Goal: Task Accomplishment & Management: Manage account settings

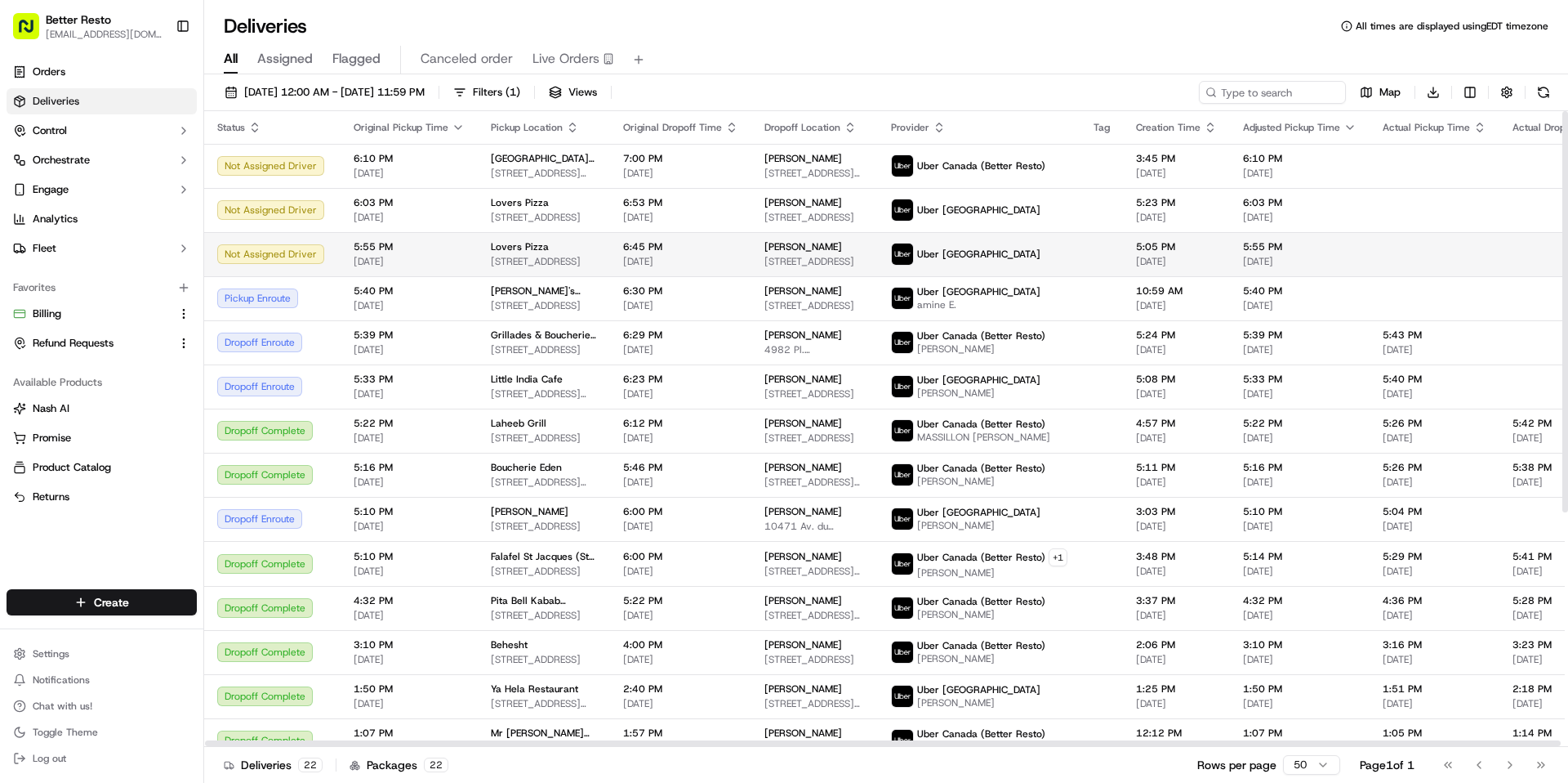
click at [1026, 257] on div "Uber [GEOGRAPHIC_DATA]" at bounding box center [980, 255] width 177 height 23
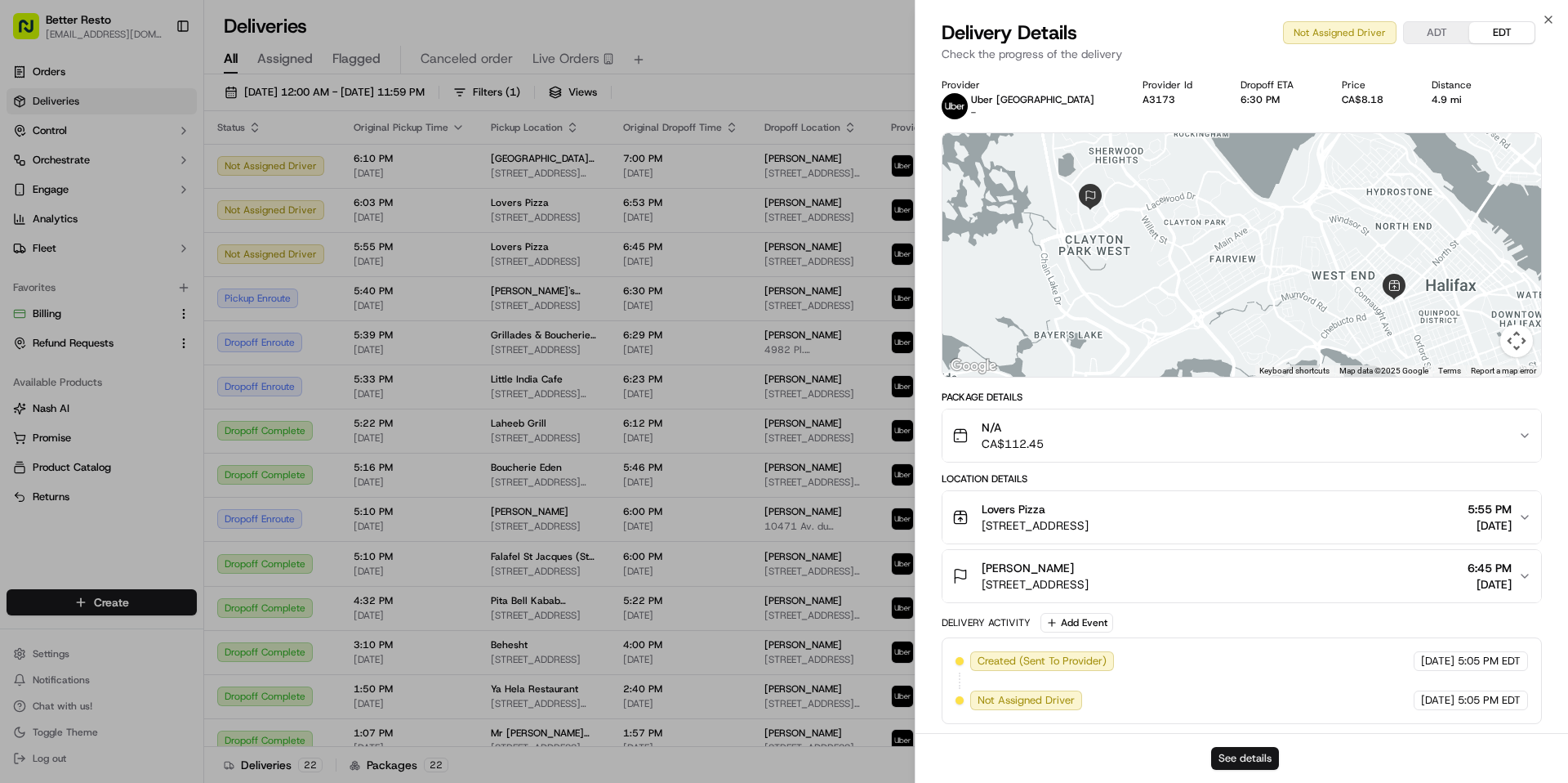
click at [1237, 762] on button "See details" at bounding box center [1245, 758] width 68 height 23
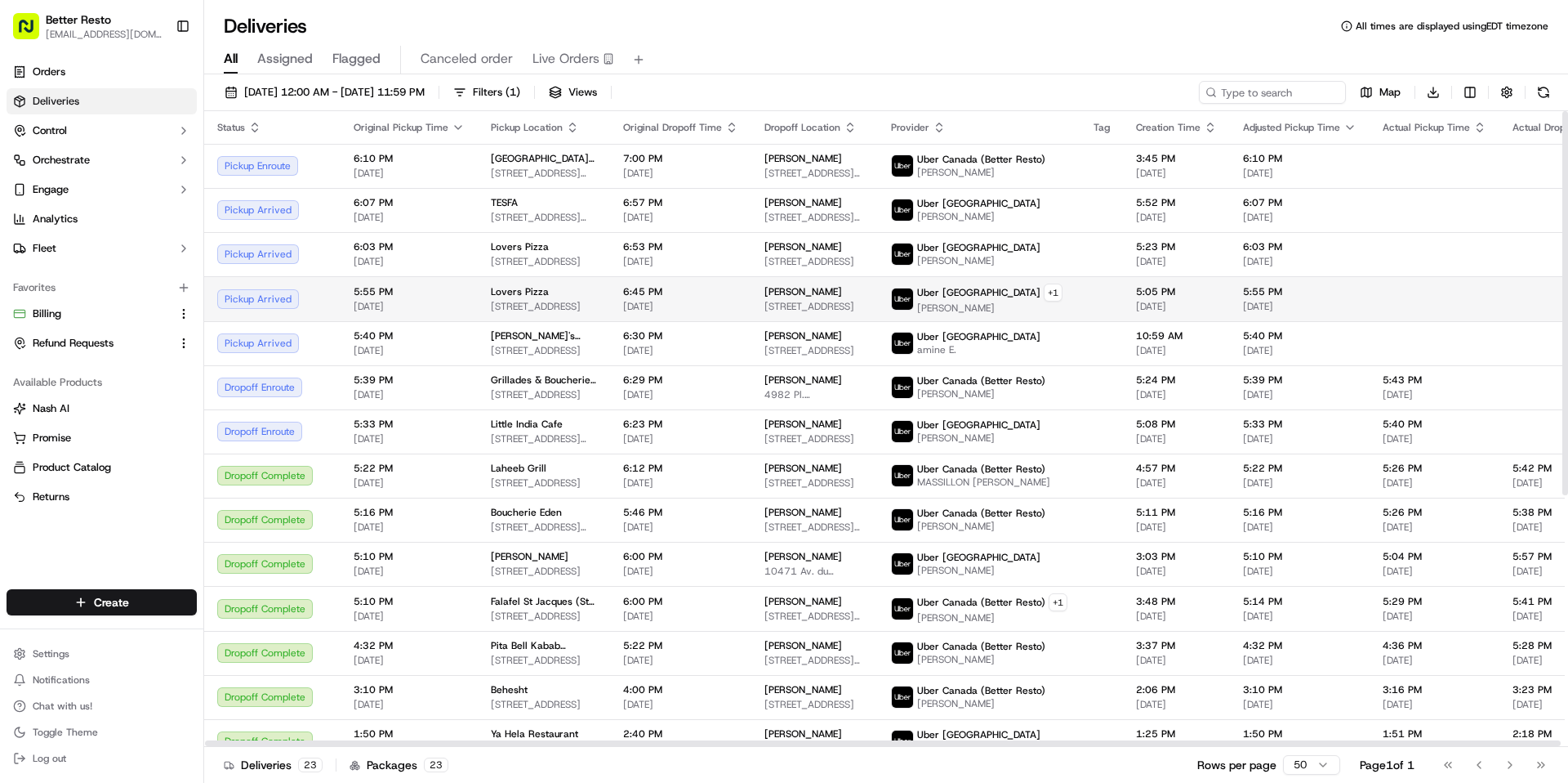
click at [649, 296] on span "6:45 PM" at bounding box center [680, 292] width 115 height 13
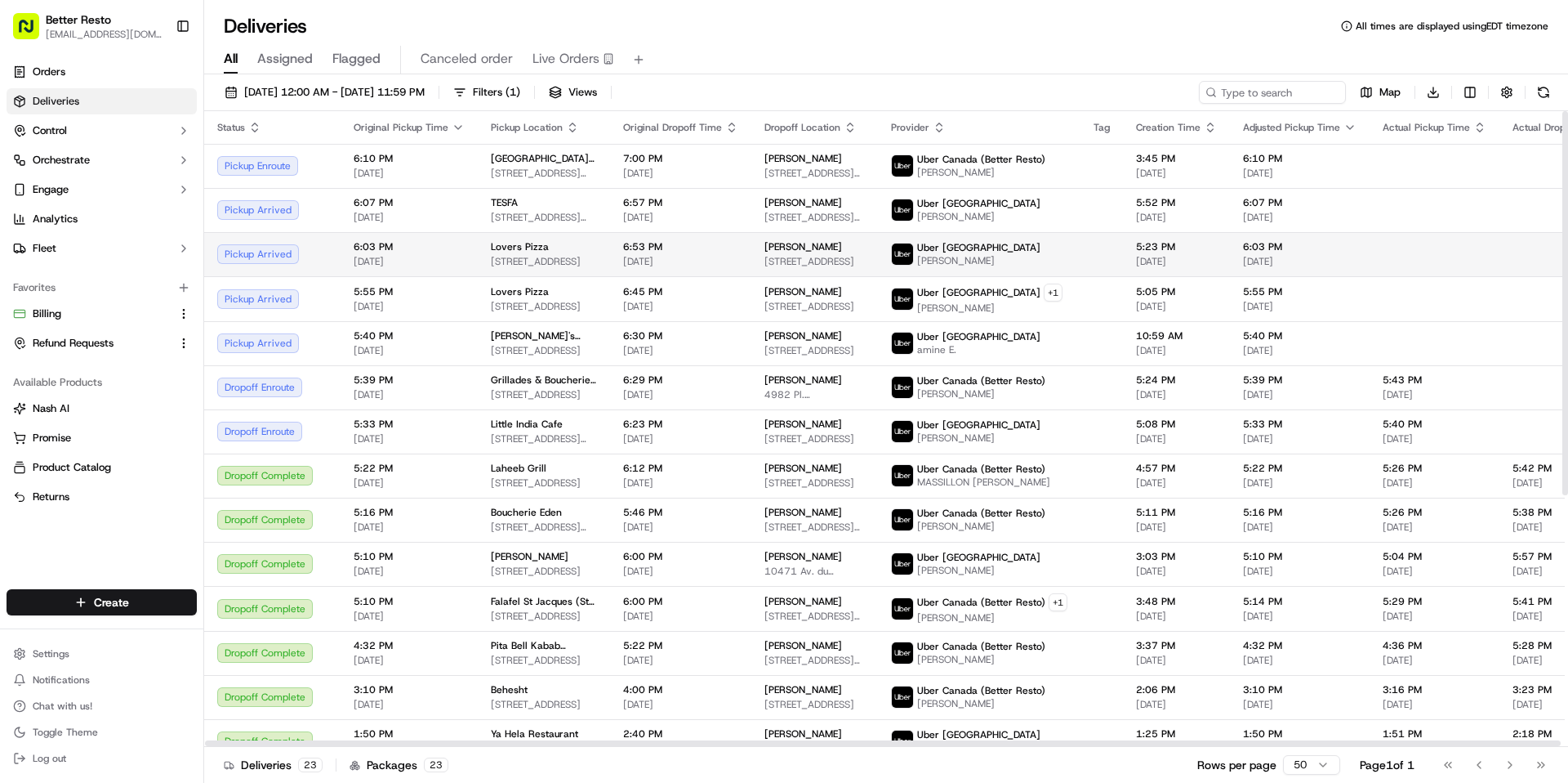
click at [663, 258] on span "[DATE]" at bounding box center [680, 261] width 115 height 13
click at [668, 252] on span "6:53 PM" at bounding box center [680, 247] width 115 height 13
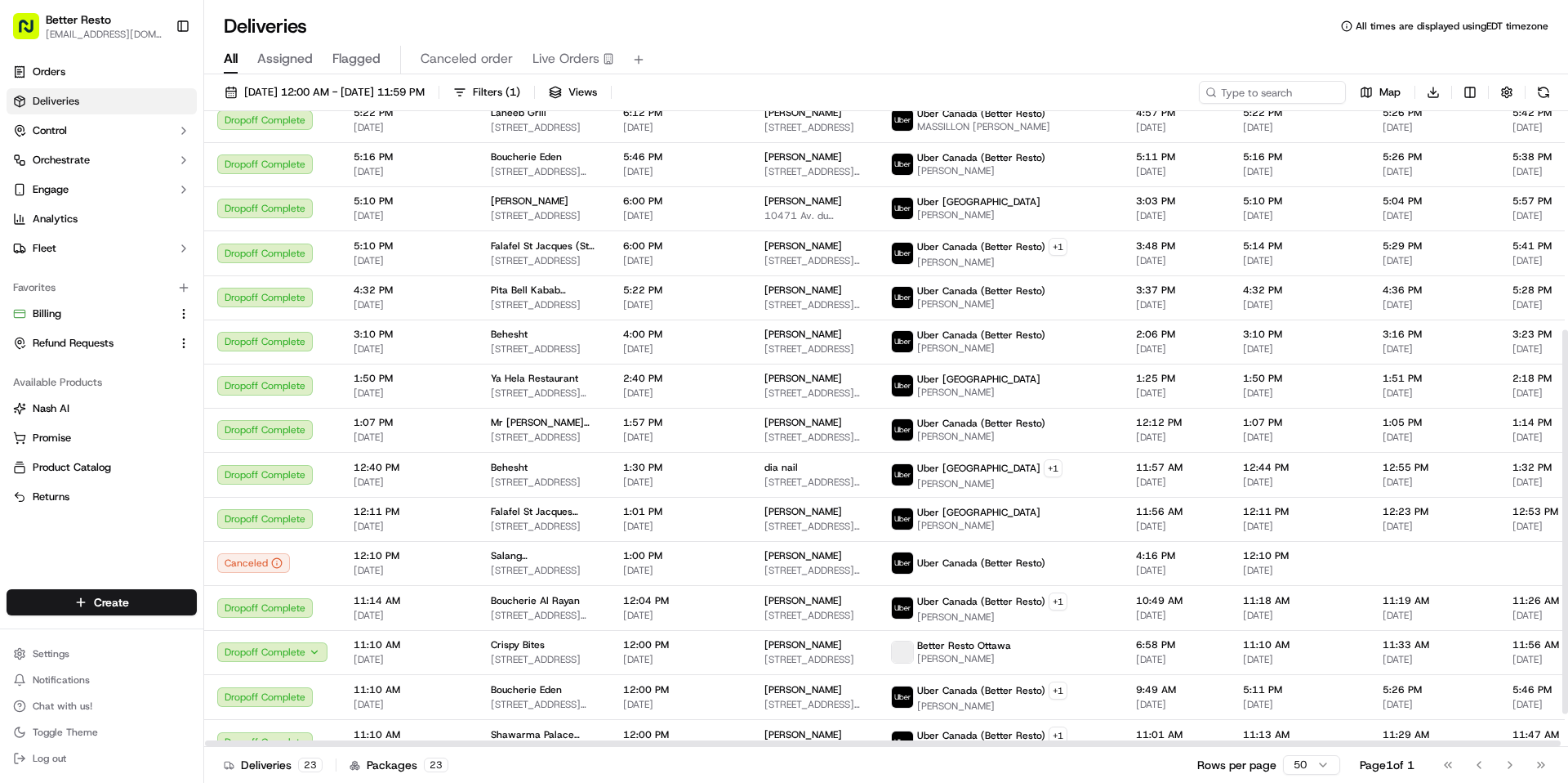
scroll to position [416, 0]
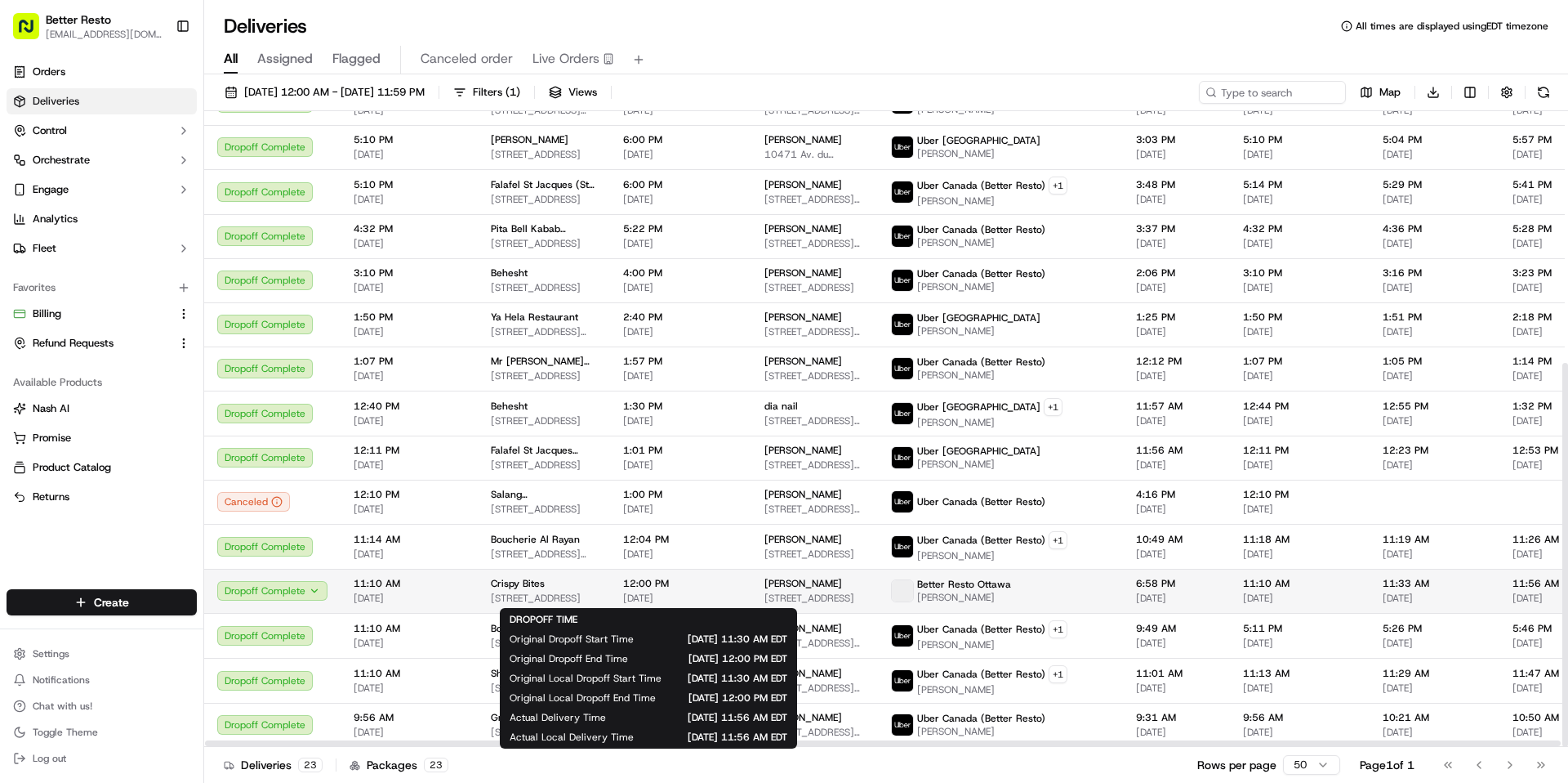
click at [623, 599] on span "[DATE]" at bounding box center [680, 597] width 115 height 13
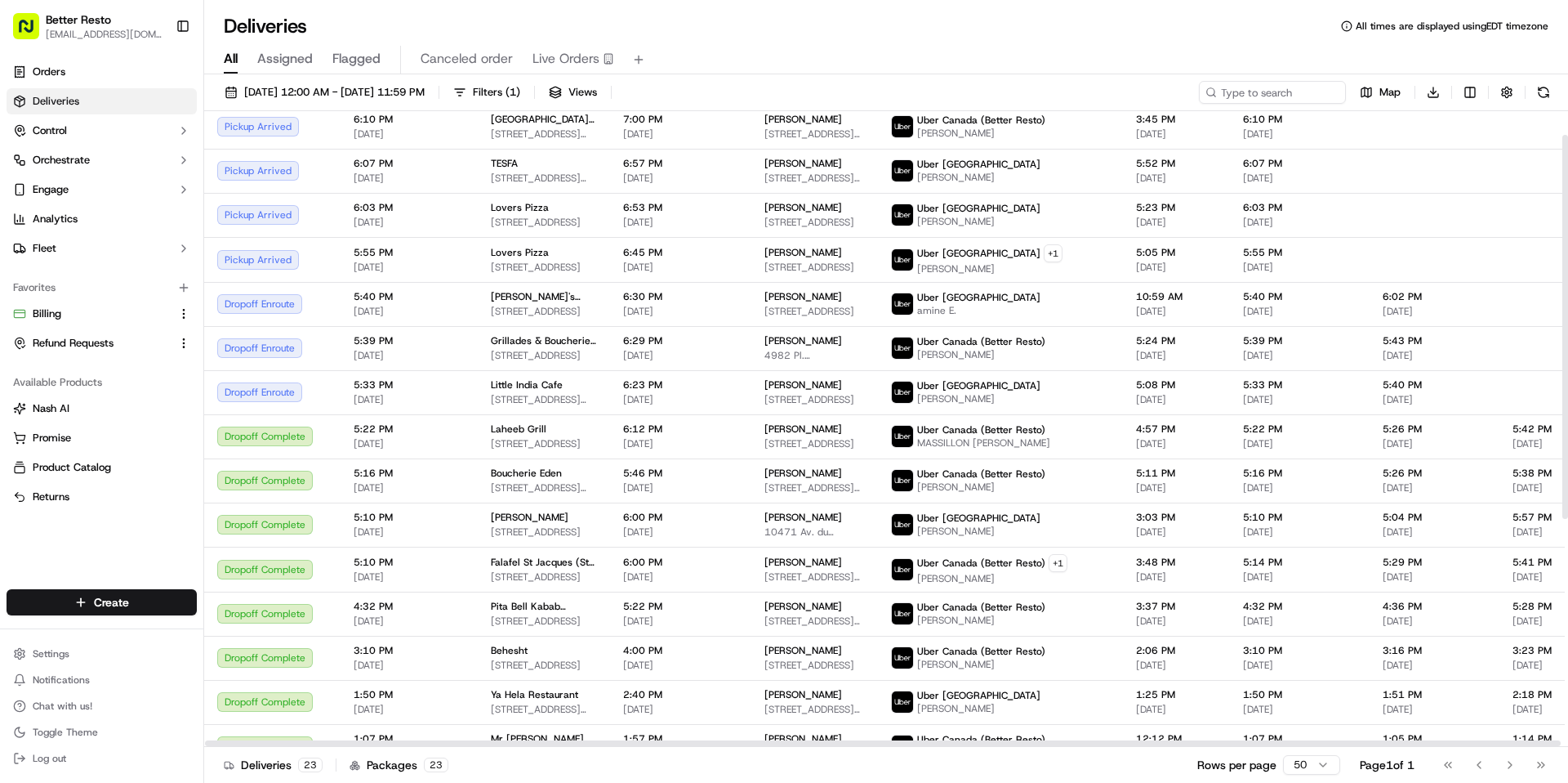
scroll to position [0, 0]
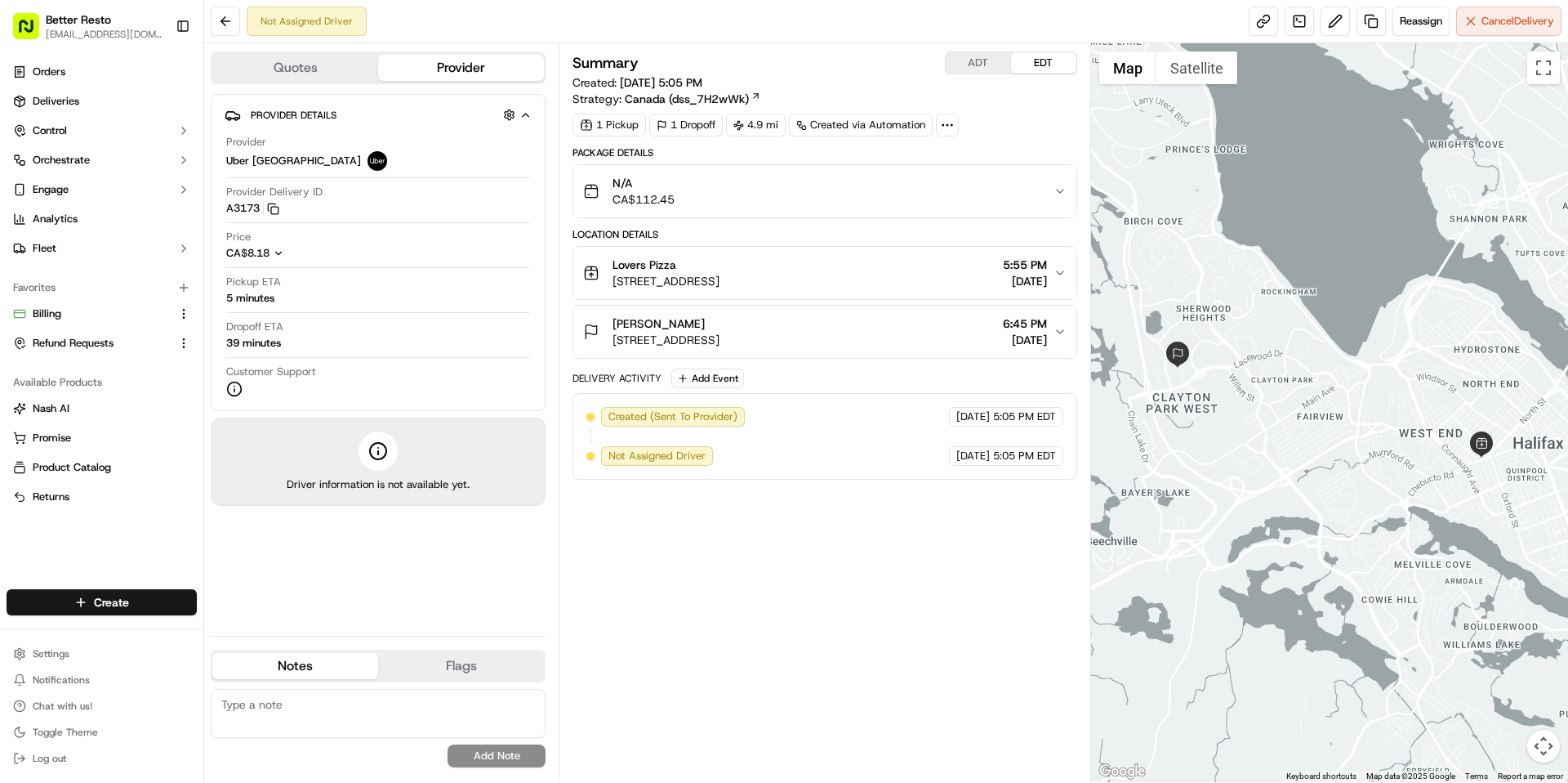
click at [1425, 36] on div "Not Assigned Driver Reassign Cancel Delivery" at bounding box center [886, 21] width 1364 height 43
click at [1412, 27] on span "Reassign" at bounding box center [1420, 21] width 42 height 15
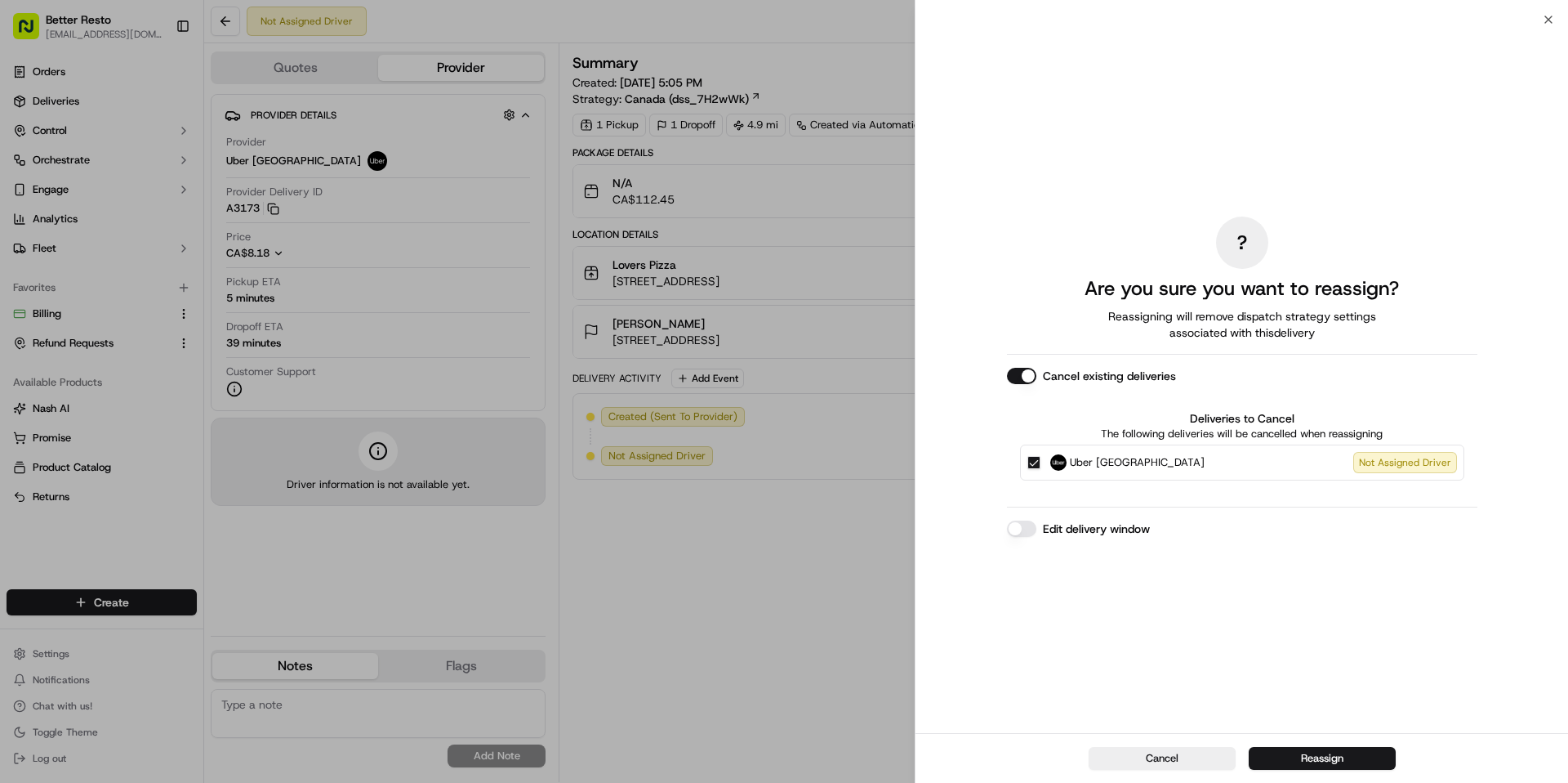
click at [1007, 533] on div "Edit delivery window" at bounding box center [1242, 528] width 470 height 16
click at [1016, 529] on button "Edit delivery window" at bounding box center [1021, 528] width 29 height 16
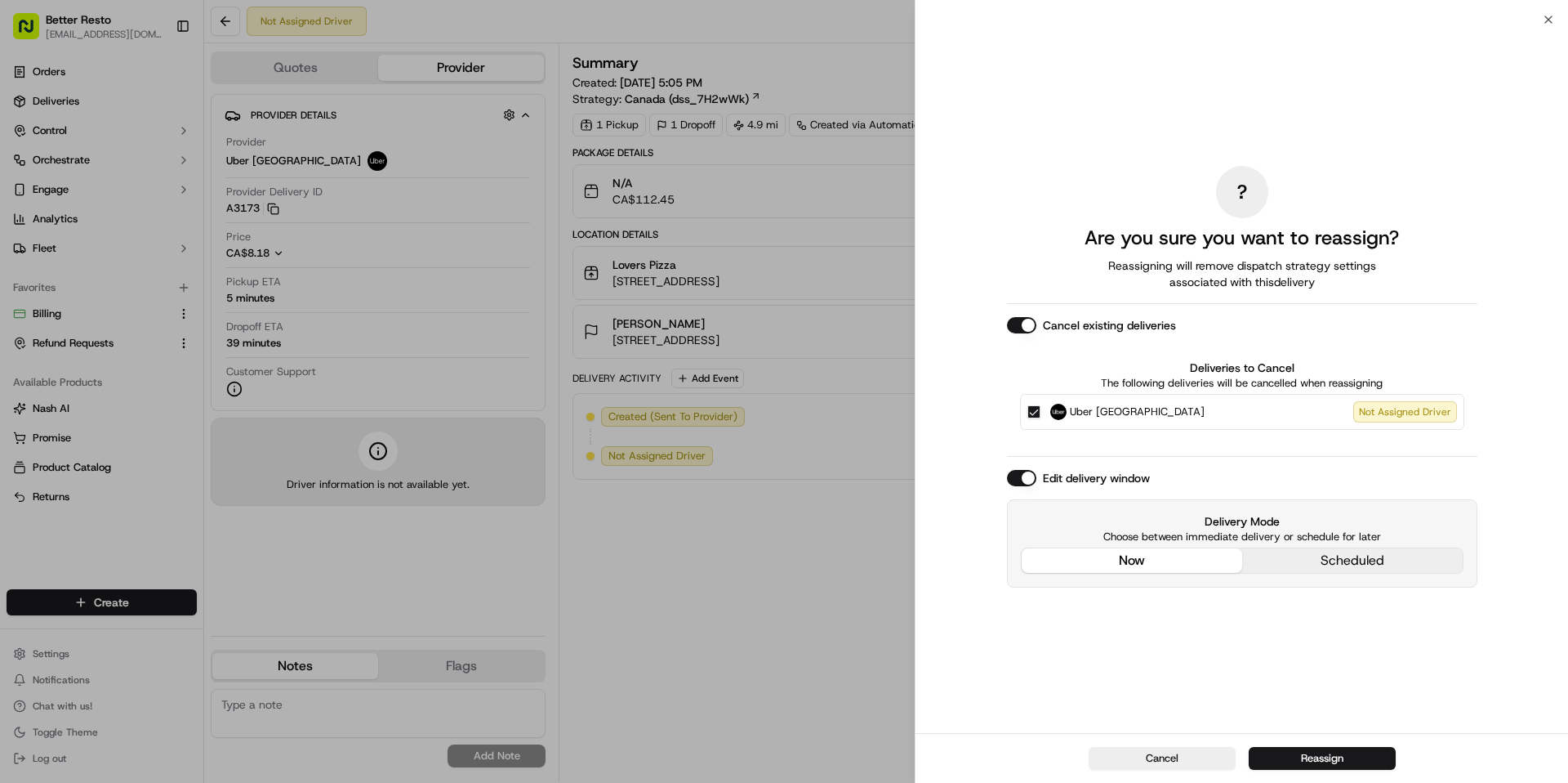
click at [1177, 465] on div "? Are you sure you want to reassign? Reassigning will remove dispatch strategy …" at bounding box center [1242, 376] width 470 height 707
click at [1318, 760] on button "Reassign" at bounding box center [1322, 758] width 147 height 23
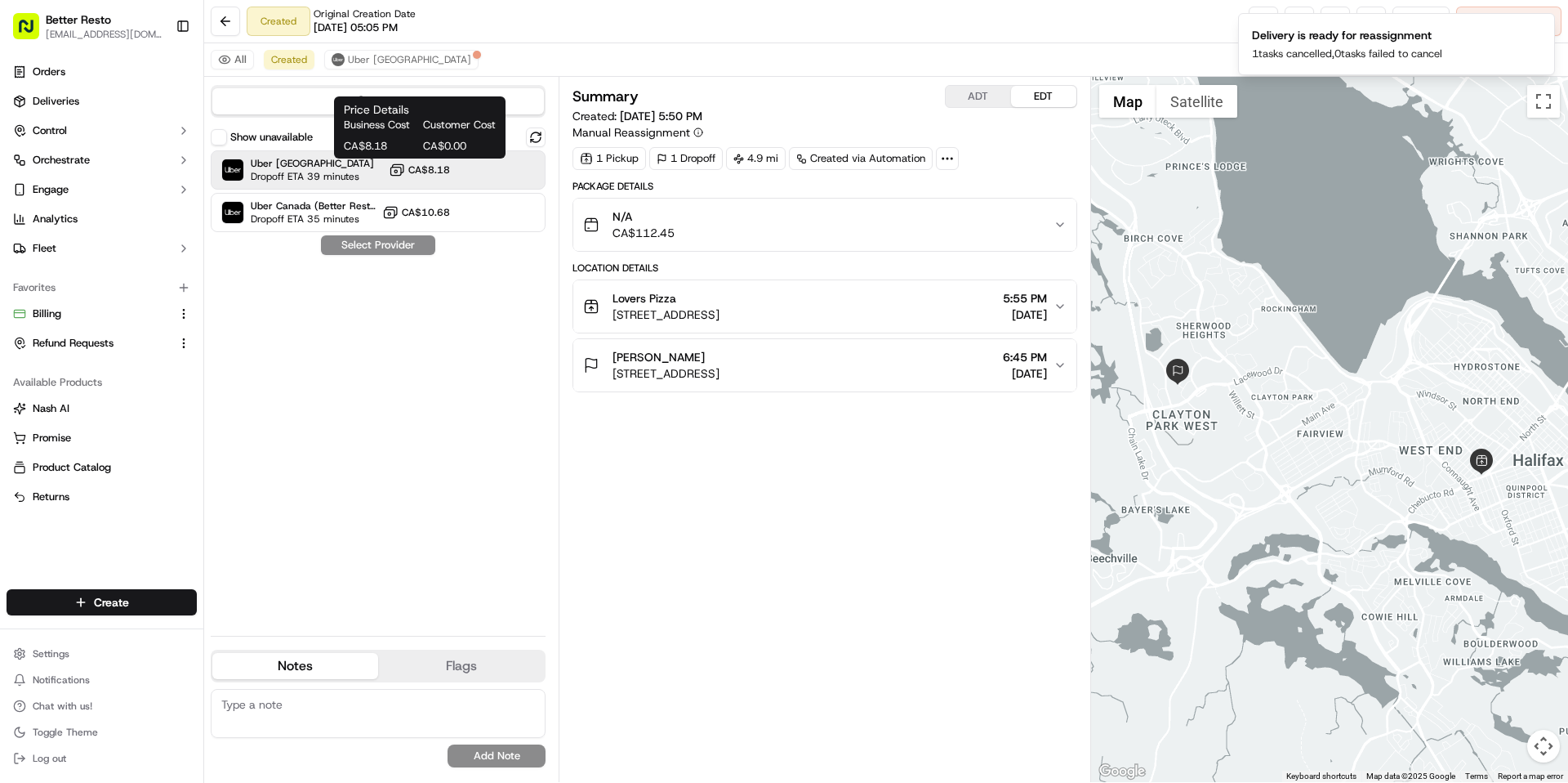
click at [399, 174] on icon at bounding box center [397, 170] width 16 height 16
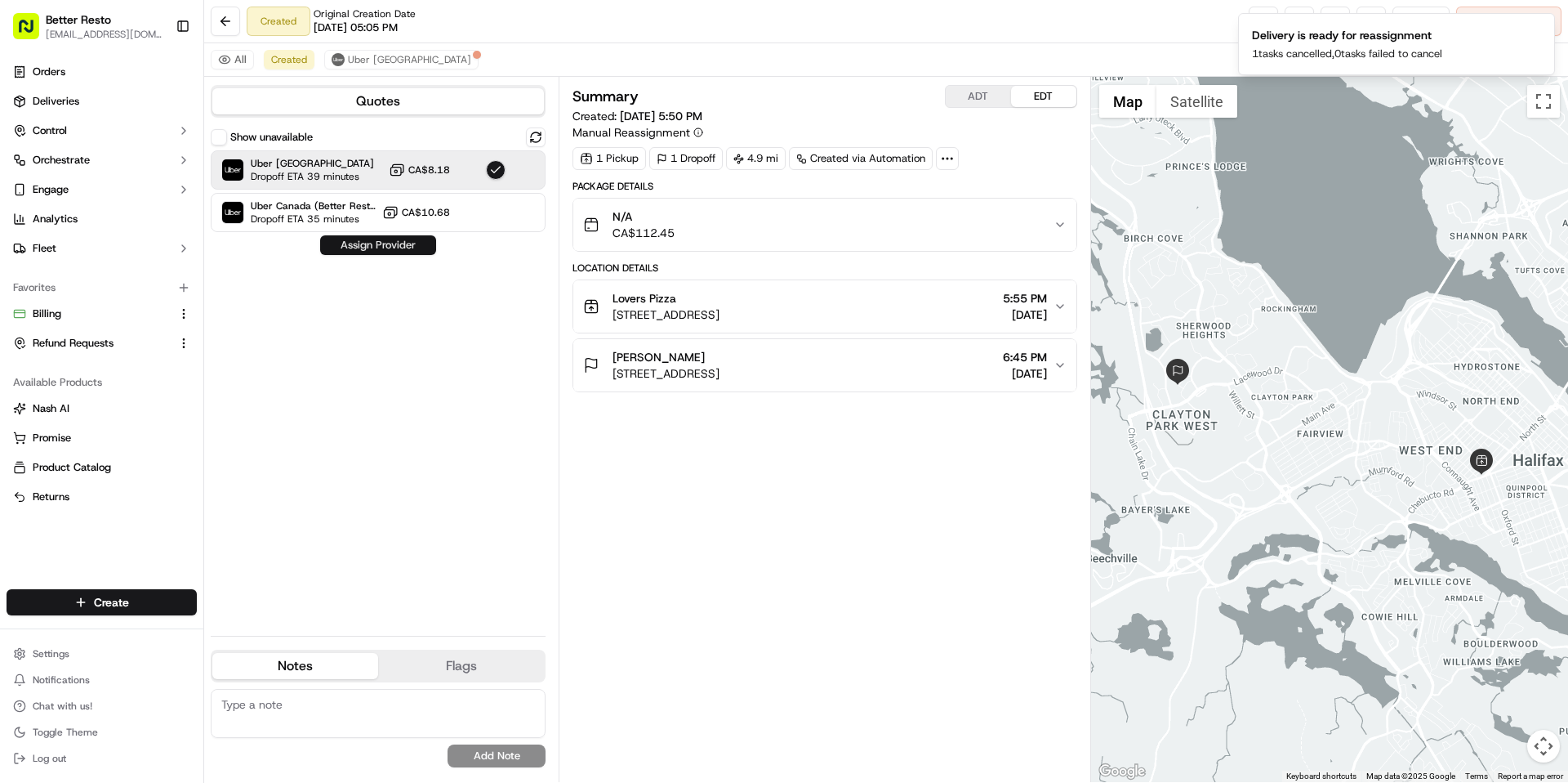
click at [381, 251] on button "Assign Provider" at bounding box center [377, 245] width 116 height 19
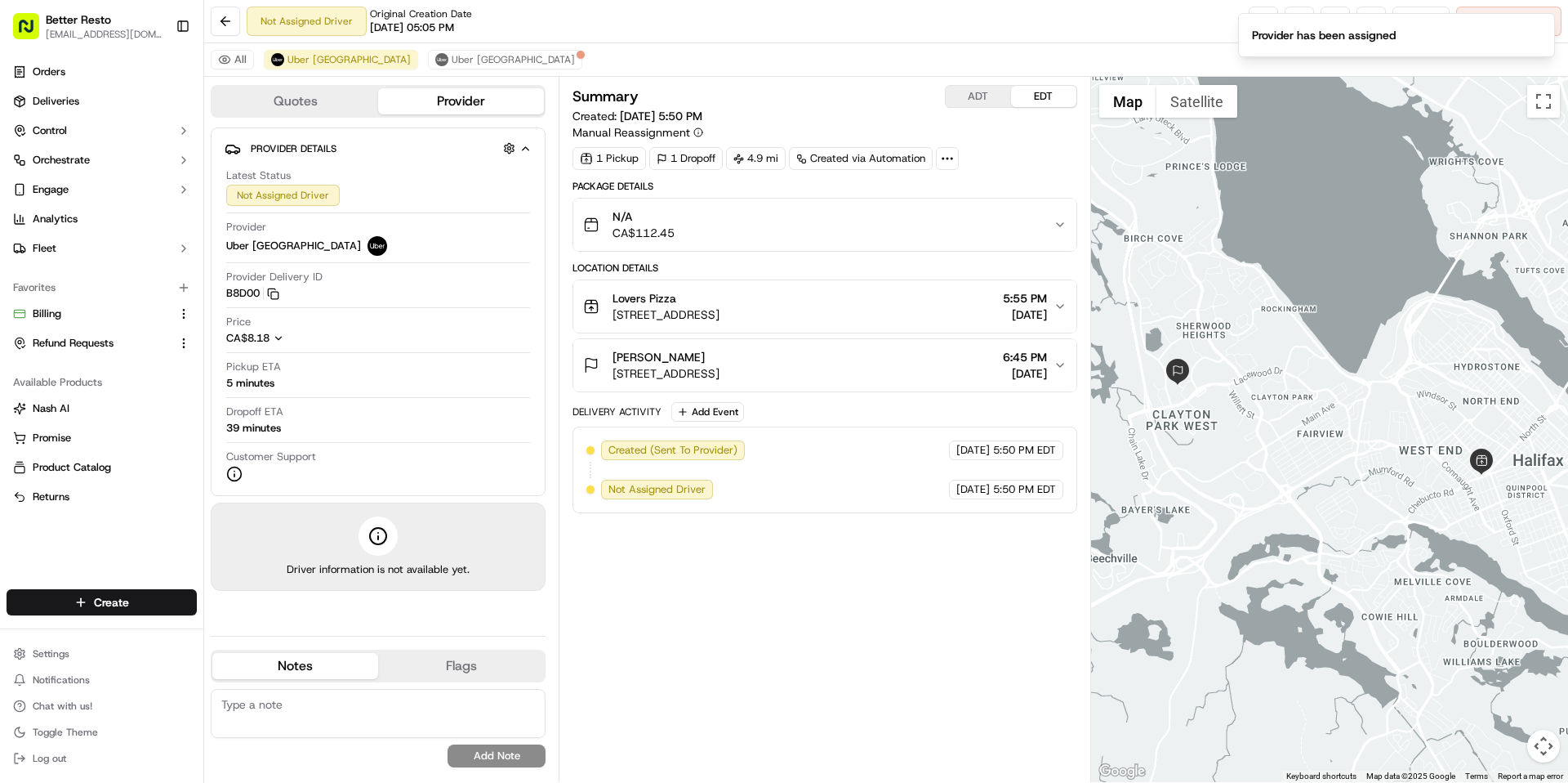
click at [804, 229] on div "N/A CA$112.45" at bounding box center [818, 224] width 470 height 33
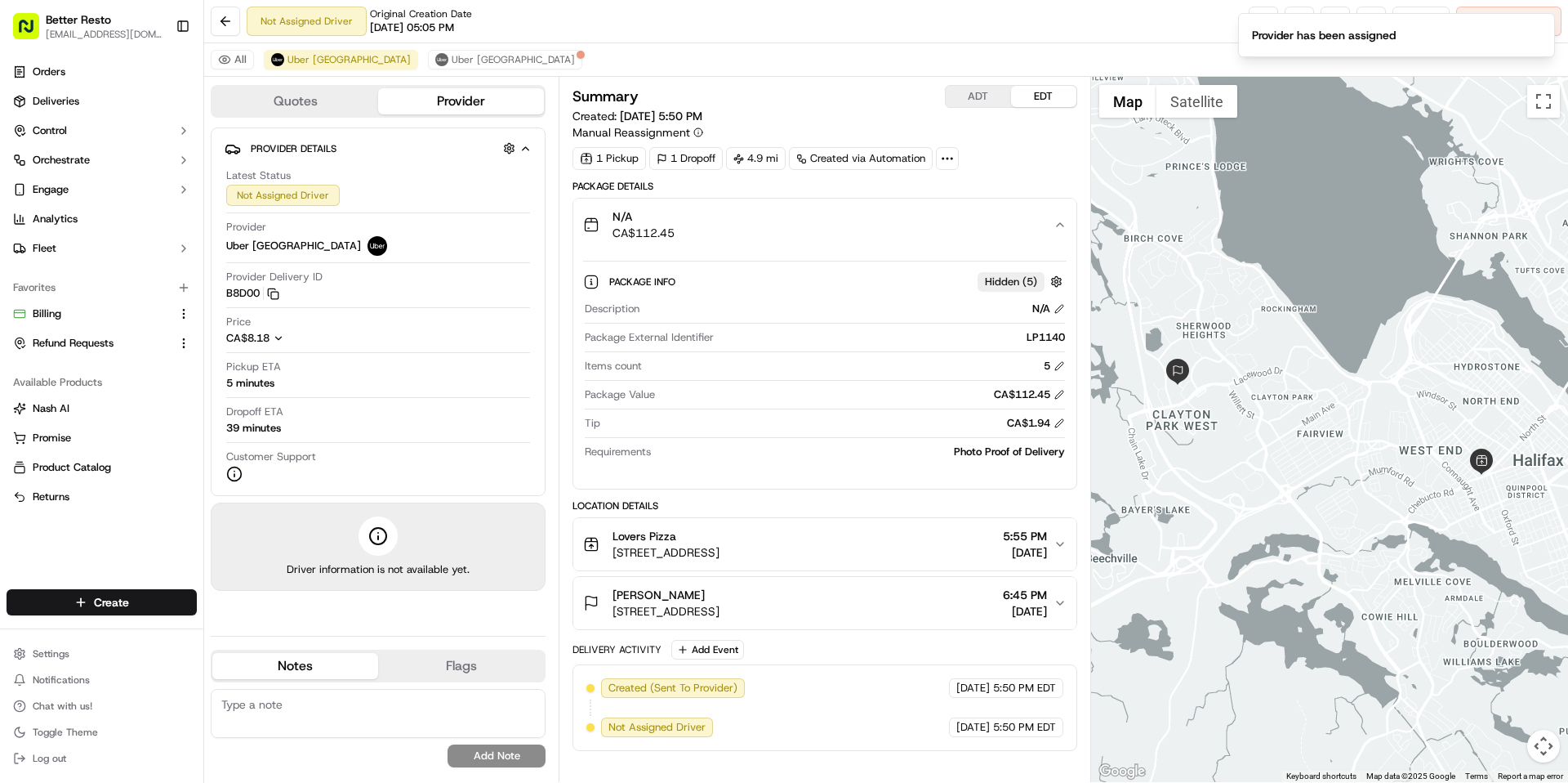
click at [804, 229] on div "N/A CA$112.45" at bounding box center [818, 224] width 470 height 33
